Goal: Transaction & Acquisition: Purchase product/service

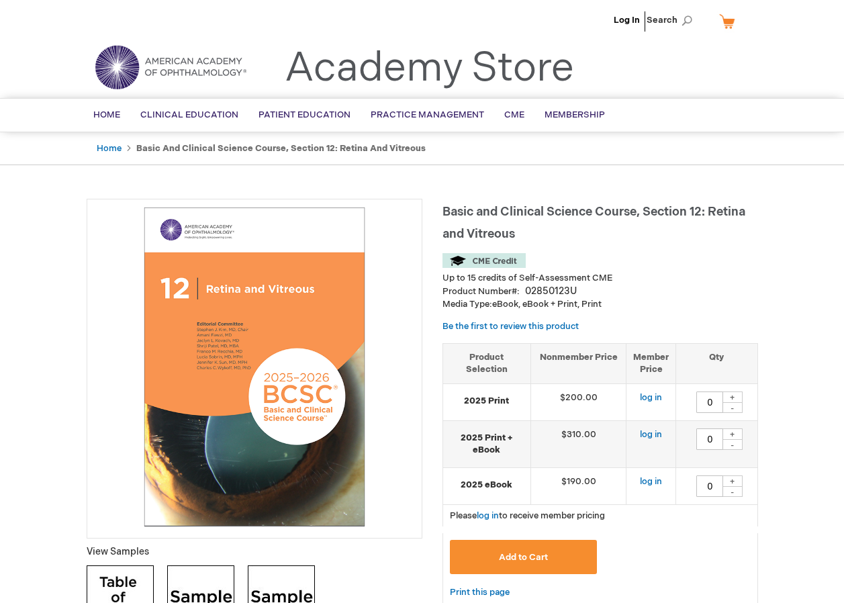
click at [426, 148] on ul "Home Basic and Clinical Science Course, Section 12: Retina and Vitreous" at bounding box center [422, 148] width 671 height 33
drag, startPoint x: 426, startPoint y: 148, endPoint x: 160, endPoint y: 152, distance: 265.2
click at [169, 154] on ul "Home Basic and Clinical Science Course, Section 12: Retina and Vitreous" at bounding box center [422, 148] width 671 height 33
click at [145, 150] on strong "Basic and Clinical Science Course, Section 12: Retina and Vitreous" at bounding box center [280, 148] width 289 height 11
click at [141, 152] on strong "Basic and Clinical Science Course, Section 12: Retina and Vitreous" at bounding box center [280, 148] width 289 height 11
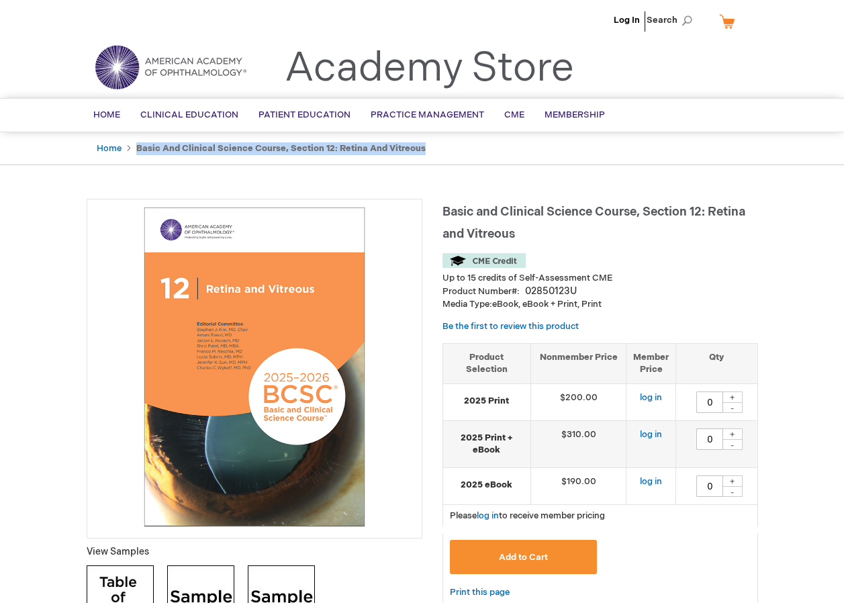
drag, startPoint x: 141, startPoint y: 152, endPoint x: 432, endPoint y: 144, distance: 291.5
click at [432, 144] on ul "Home Basic and Clinical Science Course, Section 12: Retina and Vitreous" at bounding box center [422, 148] width 671 height 33
drag, startPoint x: 432, startPoint y: 144, endPoint x: 368, endPoint y: 145, distance: 64.5
copy div "Basic and Clinical Science Course, Section 12: Retina and Vitreous"
click at [446, 211] on span "Basic and Clinical Science Course, Section 12: Retina and Vitreous" at bounding box center [593, 223] width 303 height 36
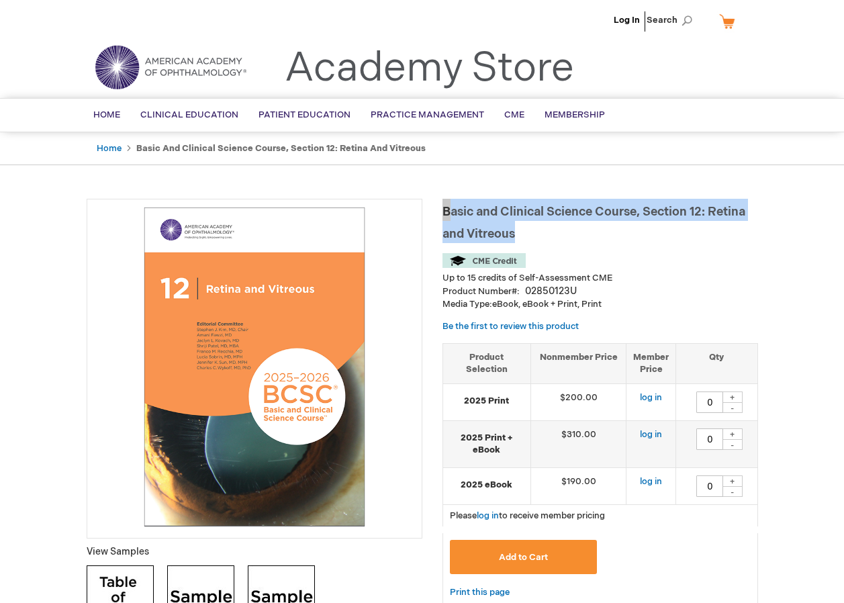
drag, startPoint x: 446, startPoint y: 211, endPoint x: 483, endPoint y: 234, distance: 43.1
click at [483, 234] on span "Basic and Clinical Science Course, Section 12: Retina and Vitreous" at bounding box center [593, 223] width 303 height 36
